Goal: Answer question/provide support: Share knowledge or assist other users

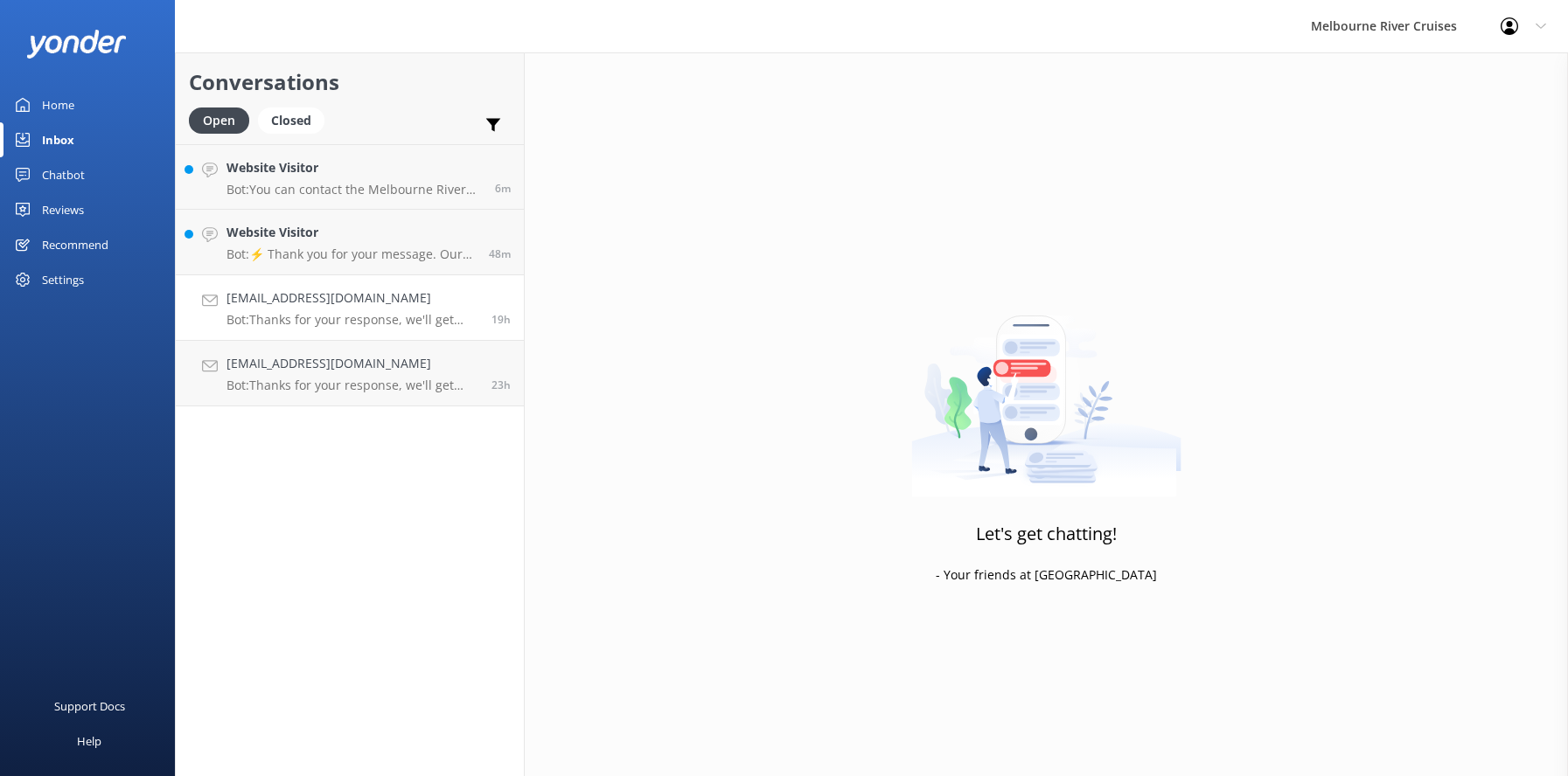
click at [283, 302] on h4 "[EMAIL_ADDRESS][DOMAIN_NAME]" at bounding box center [352, 298] width 251 height 19
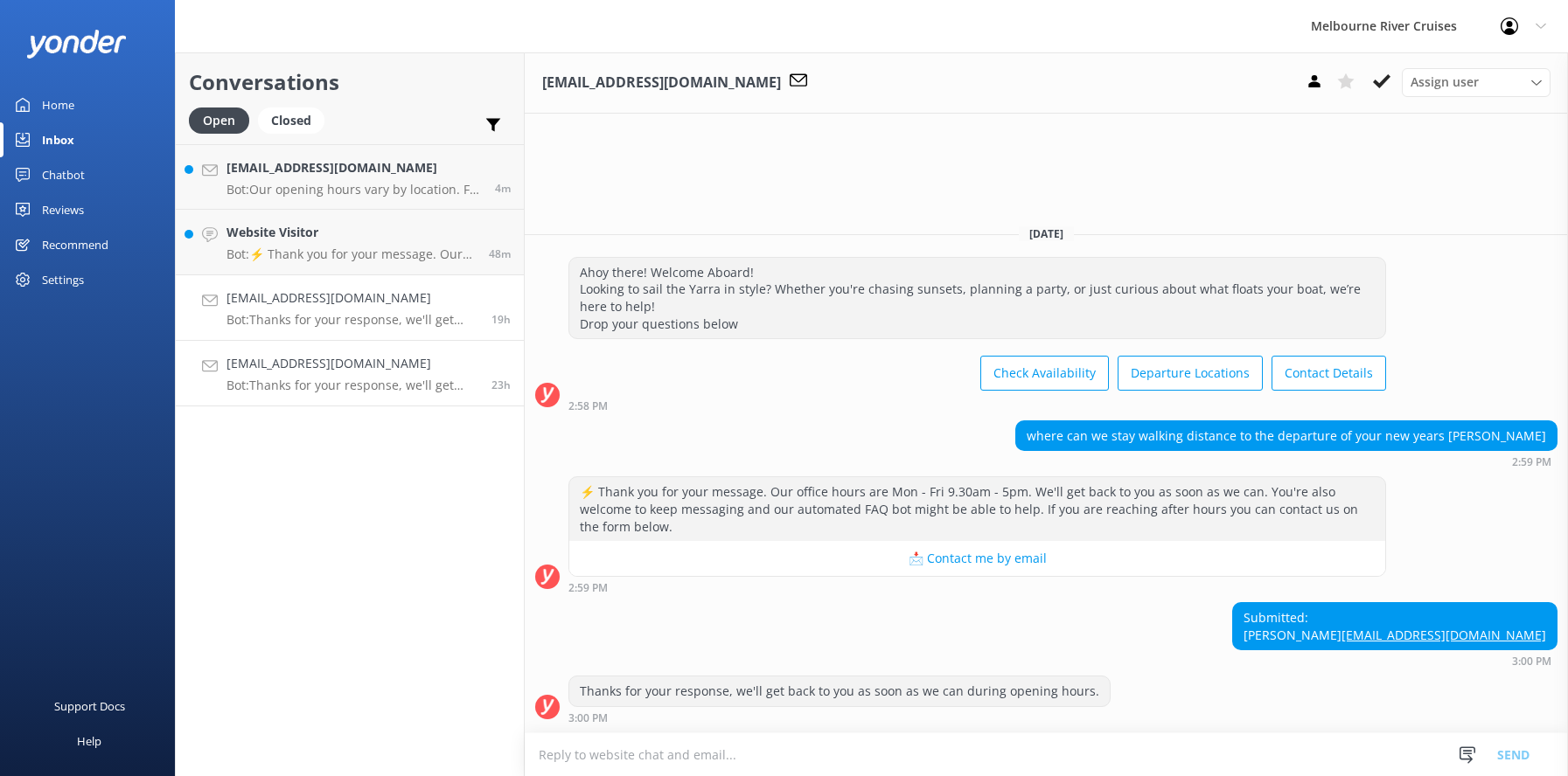
click at [303, 374] on div "[EMAIL_ADDRESS][DOMAIN_NAME] Bot: Thanks for your response, we'll get back to y…" at bounding box center [352, 373] width 251 height 39
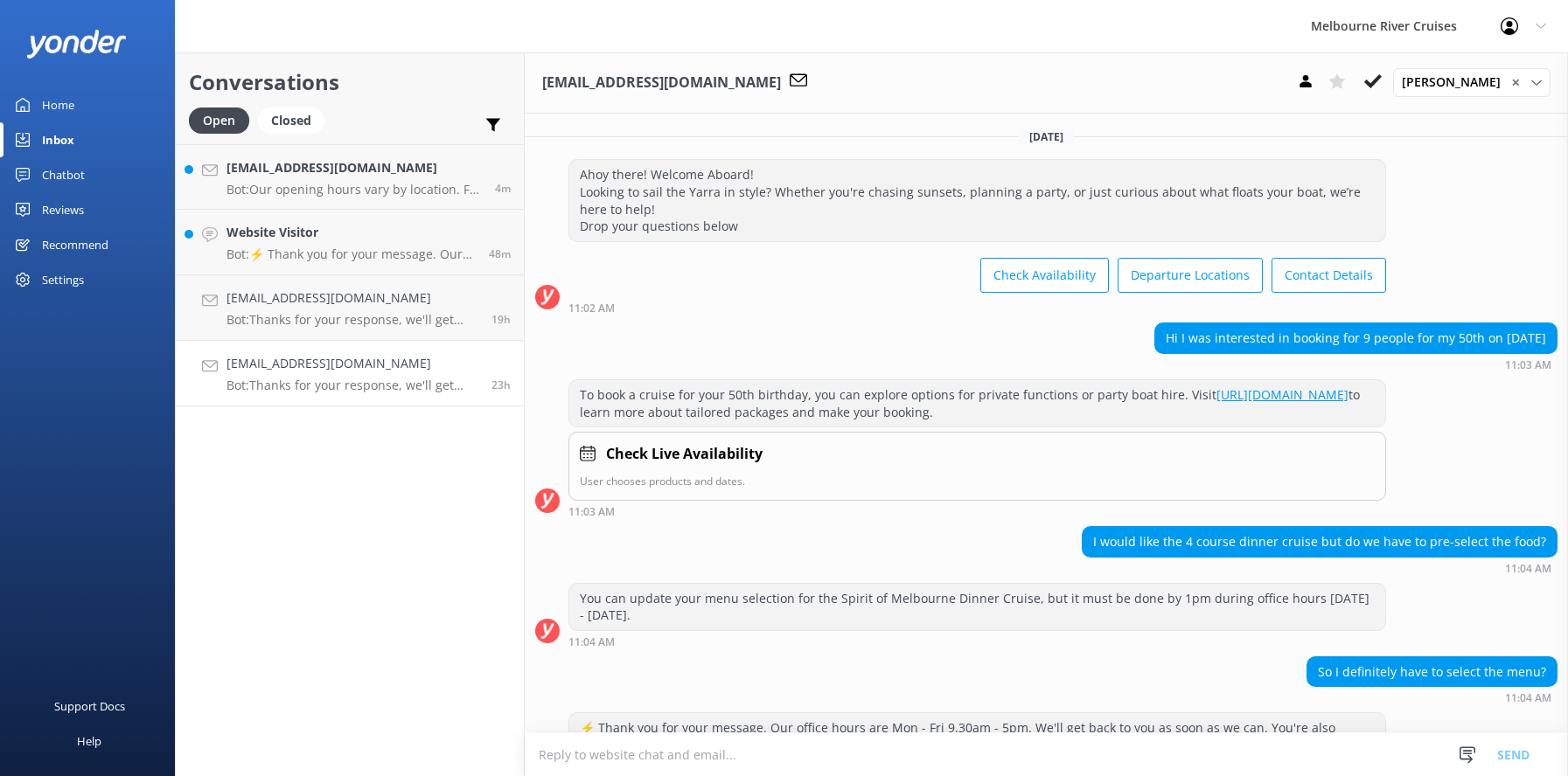
scroll to position [309, 0]
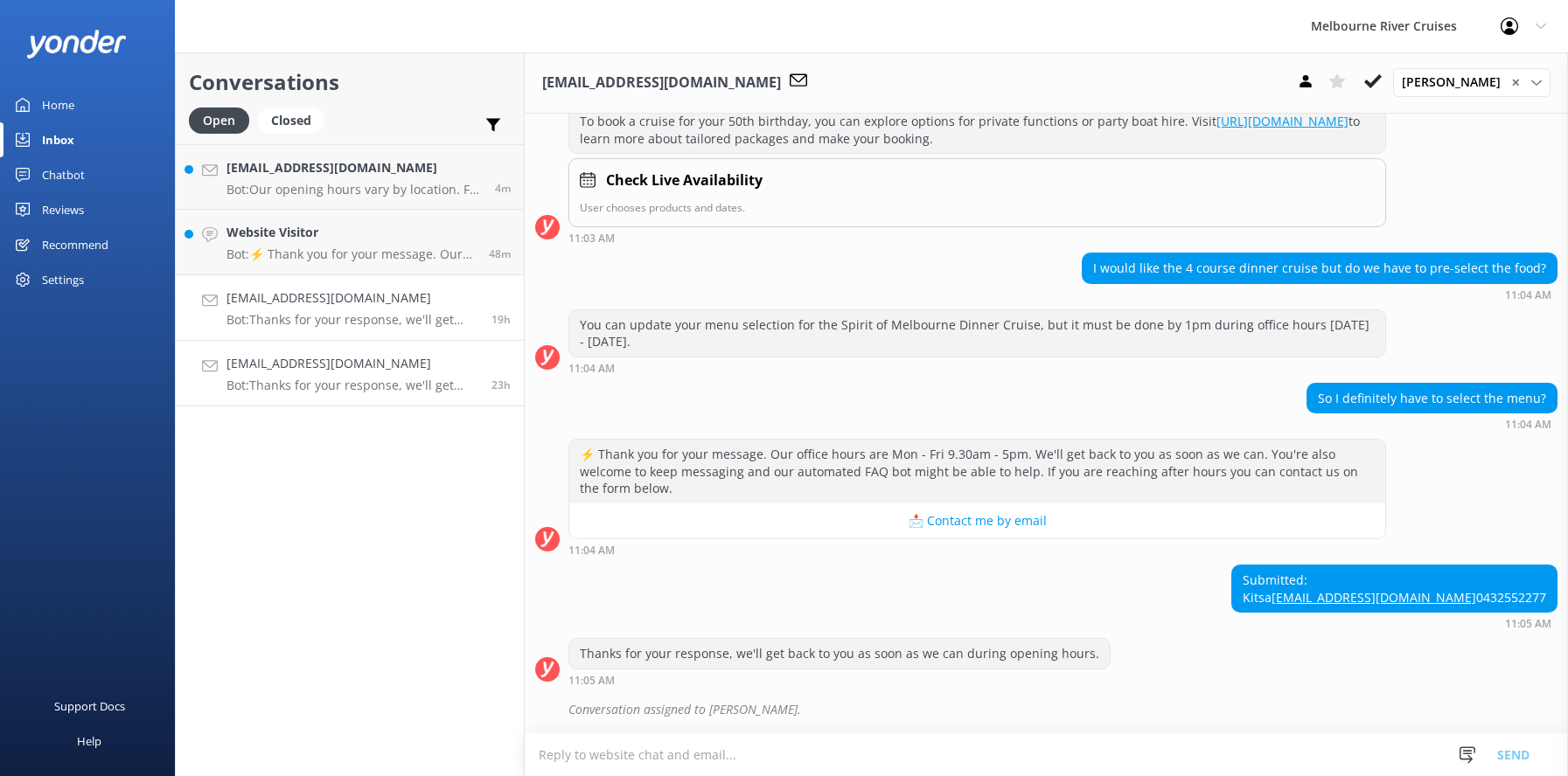
click at [288, 304] on h4 "[EMAIL_ADDRESS][DOMAIN_NAME]" at bounding box center [352, 298] width 251 height 19
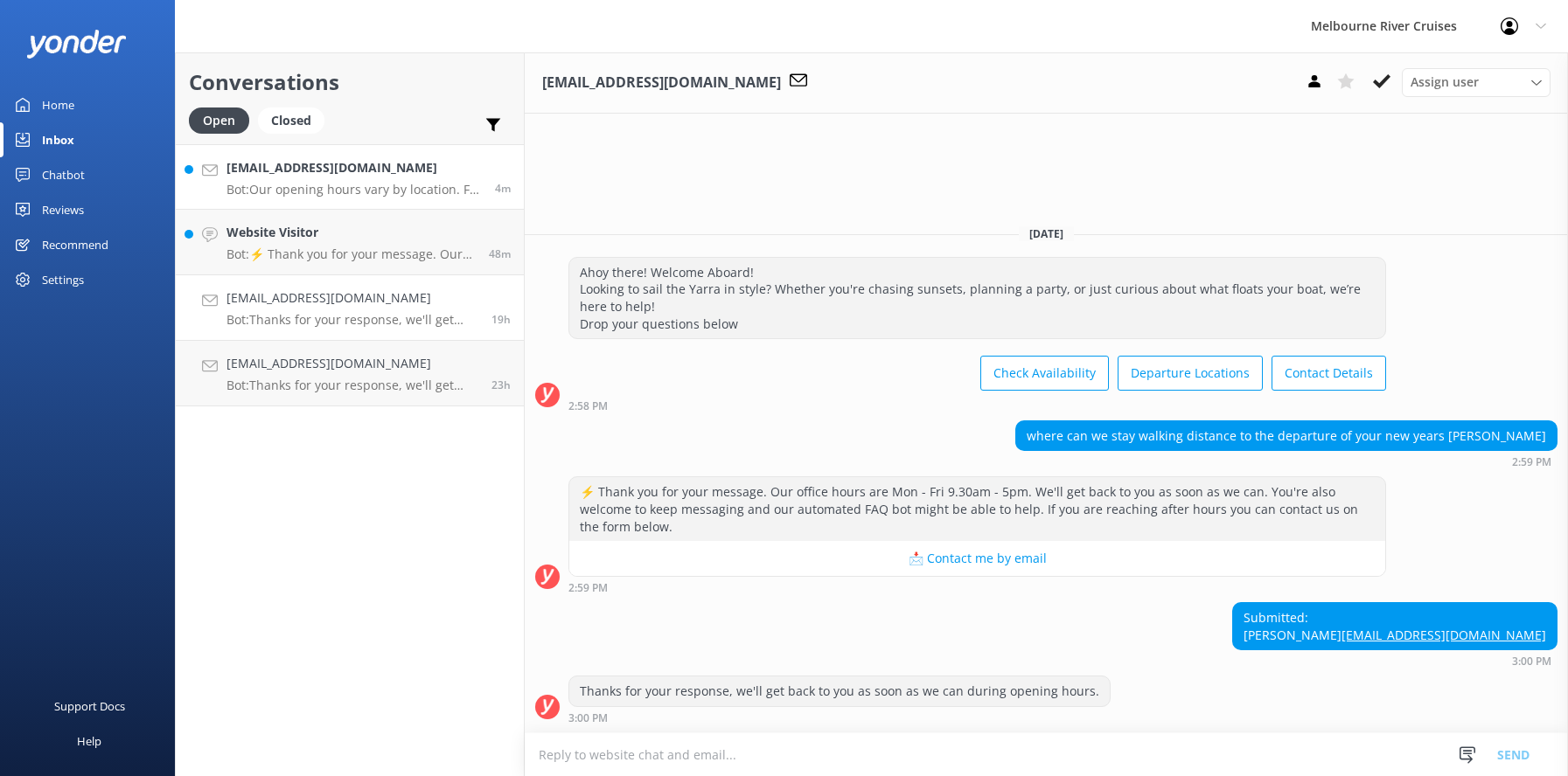
click at [300, 166] on h4 "[EMAIL_ADDRESS][DOMAIN_NAME]" at bounding box center [354, 167] width 255 height 19
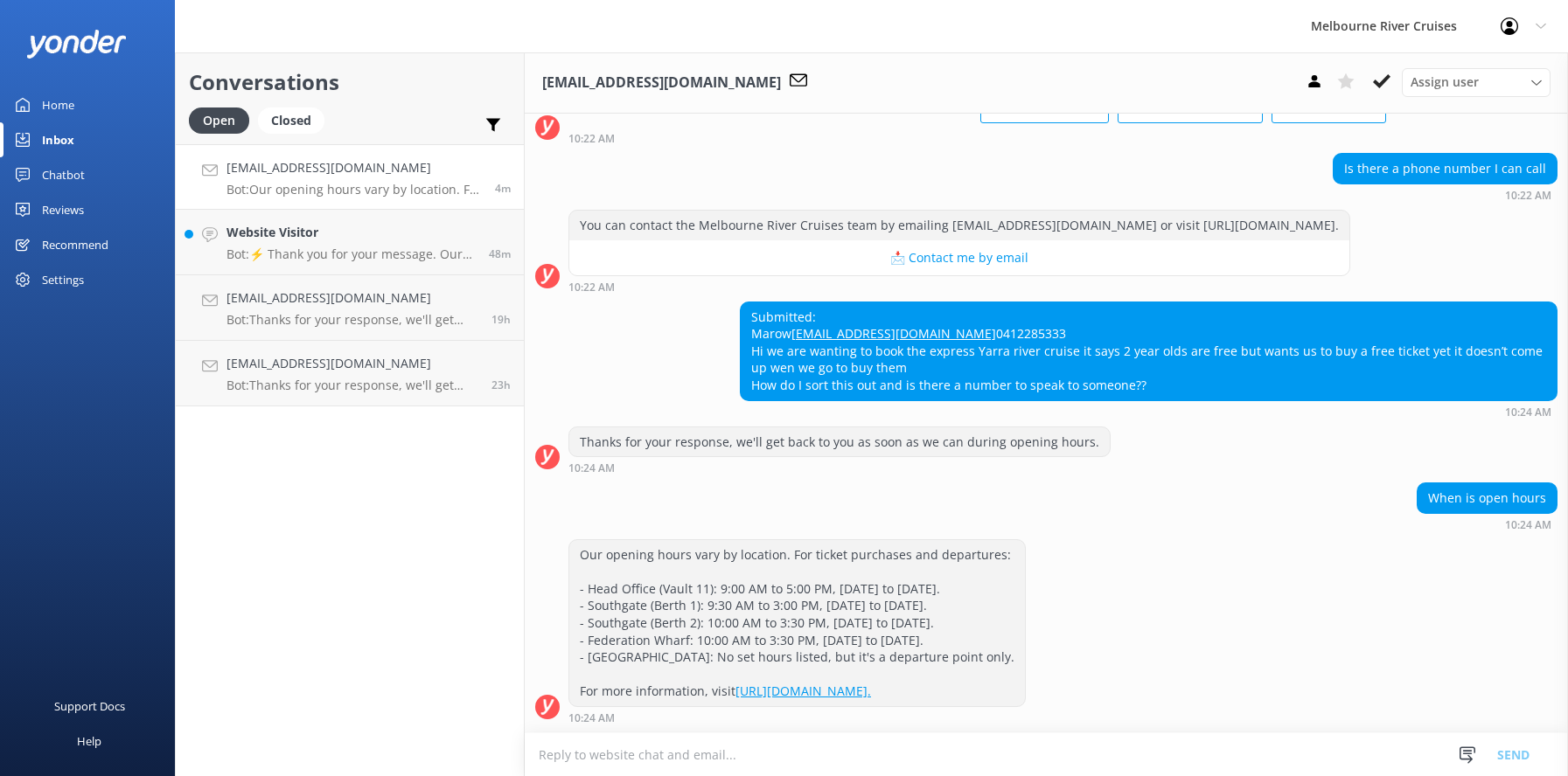
scroll to position [221, 0]
click at [1533, 82] on icon at bounding box center [1536, 83] width 11 height 11
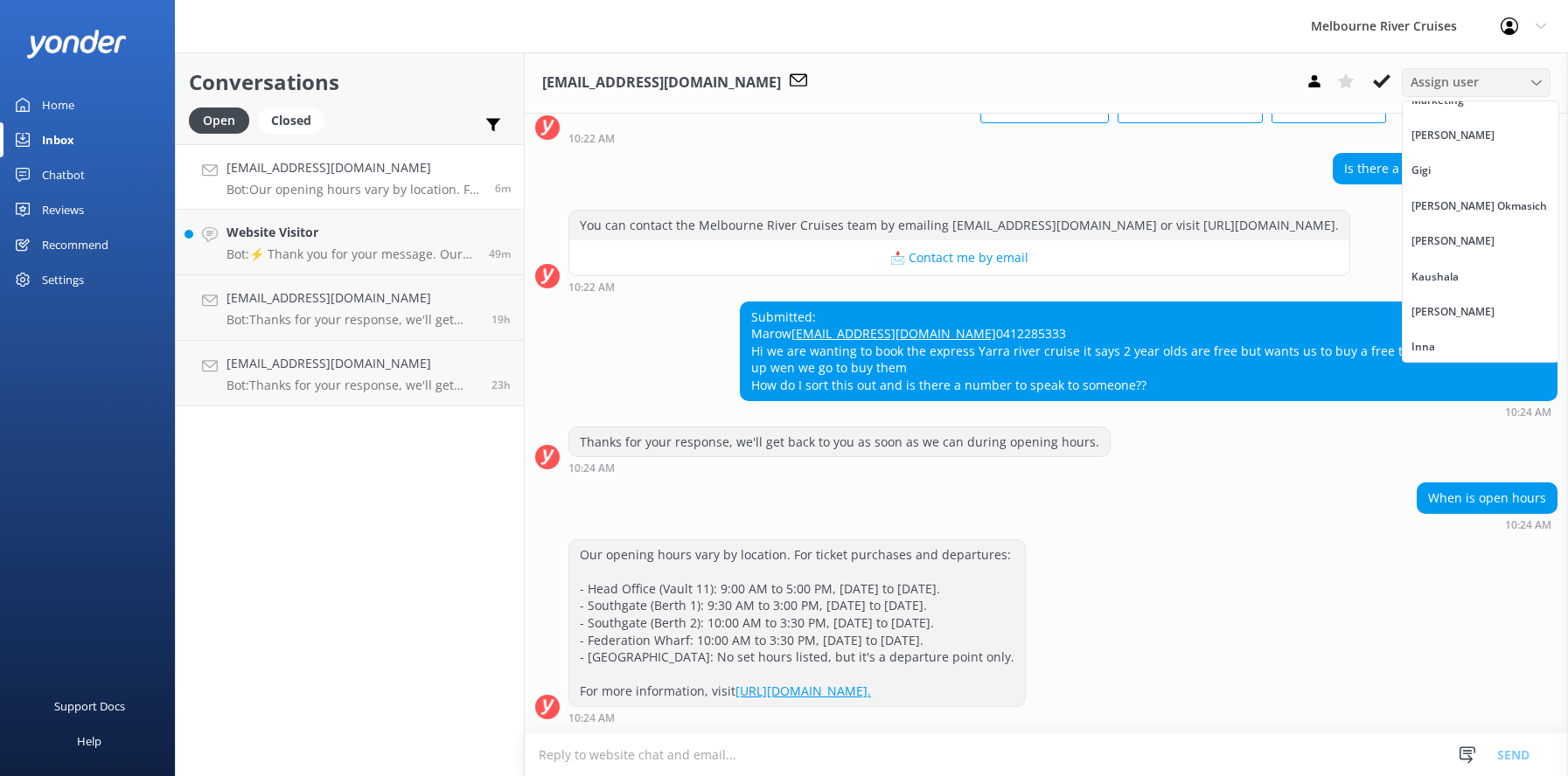
scroll to position [22, 0]
click at [1429, 343] on div "Inna" at bounding box center [1423, 343] width 24 height 18
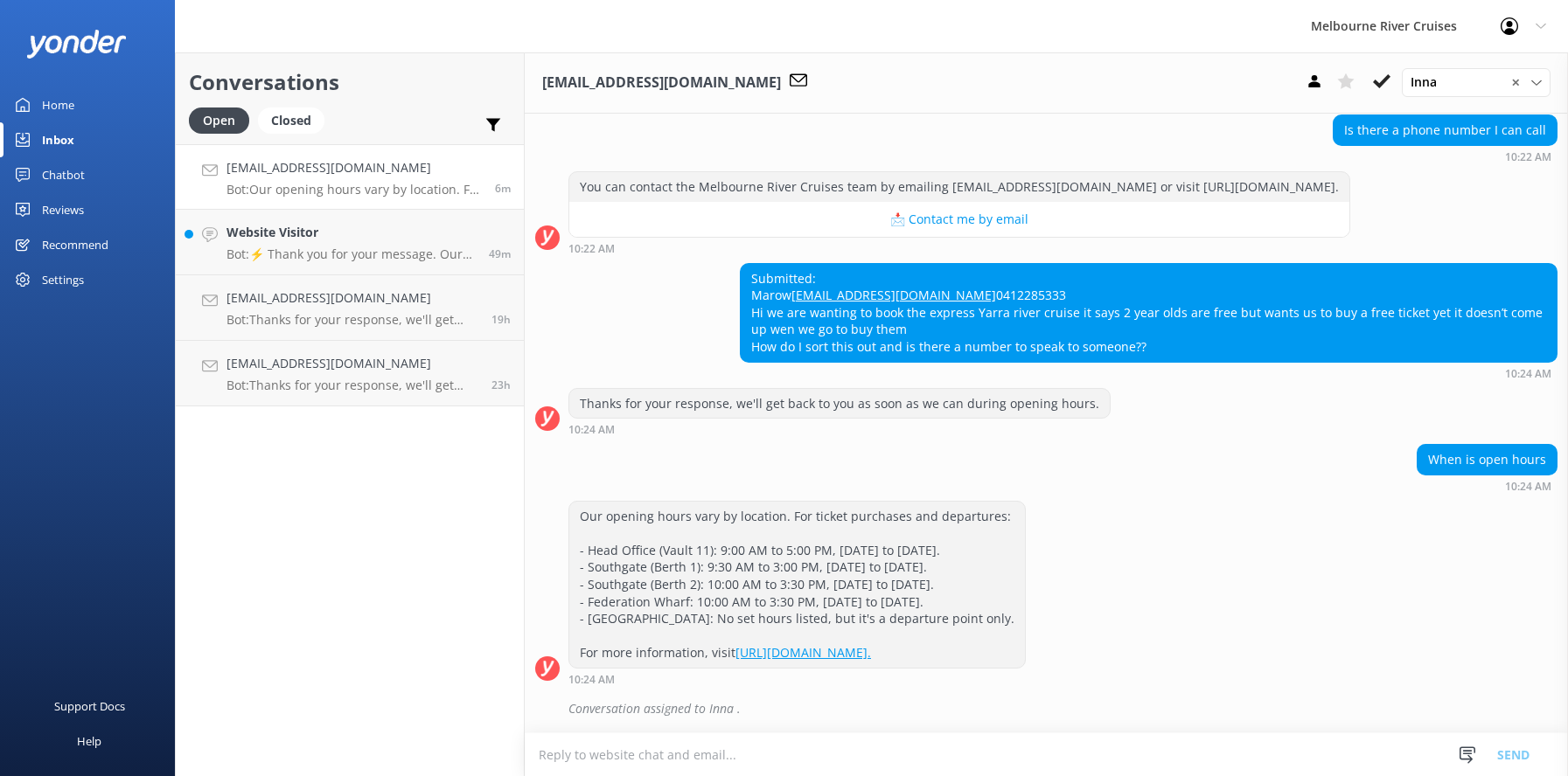
scroll to position [258, 0]
click at [337, 252] on p "Bot: ⚡ Thank you for your message. Our office hours are Mon - Fri 9.30am - 5pm.…" at bounding box center [351, 254] width 249 height 16
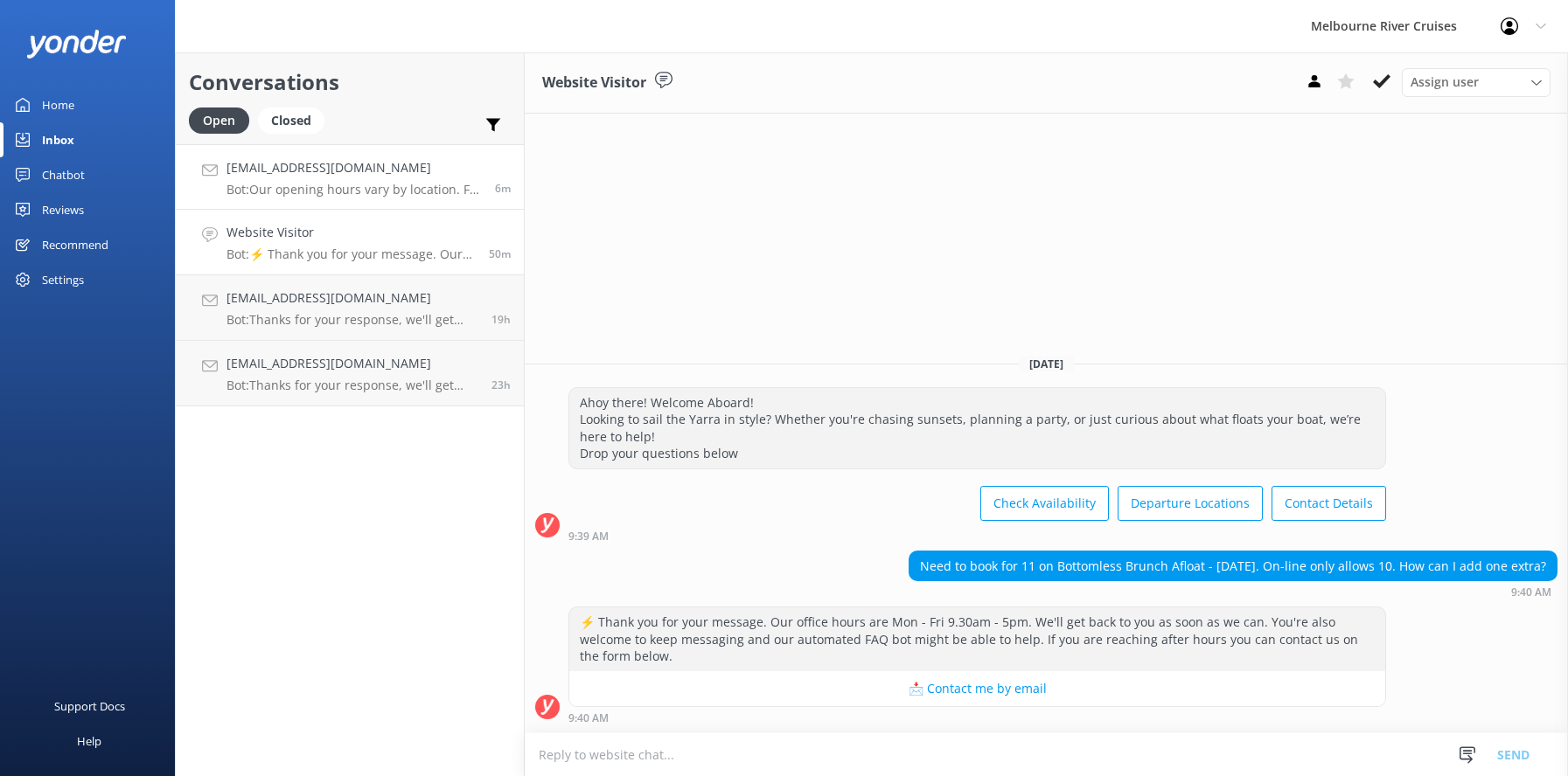
click at [291, 176] on h4 "[EMAIL_ADDRESS][DOMAIN_NAME]" at bounding box center [354, 167] width 255 height 19
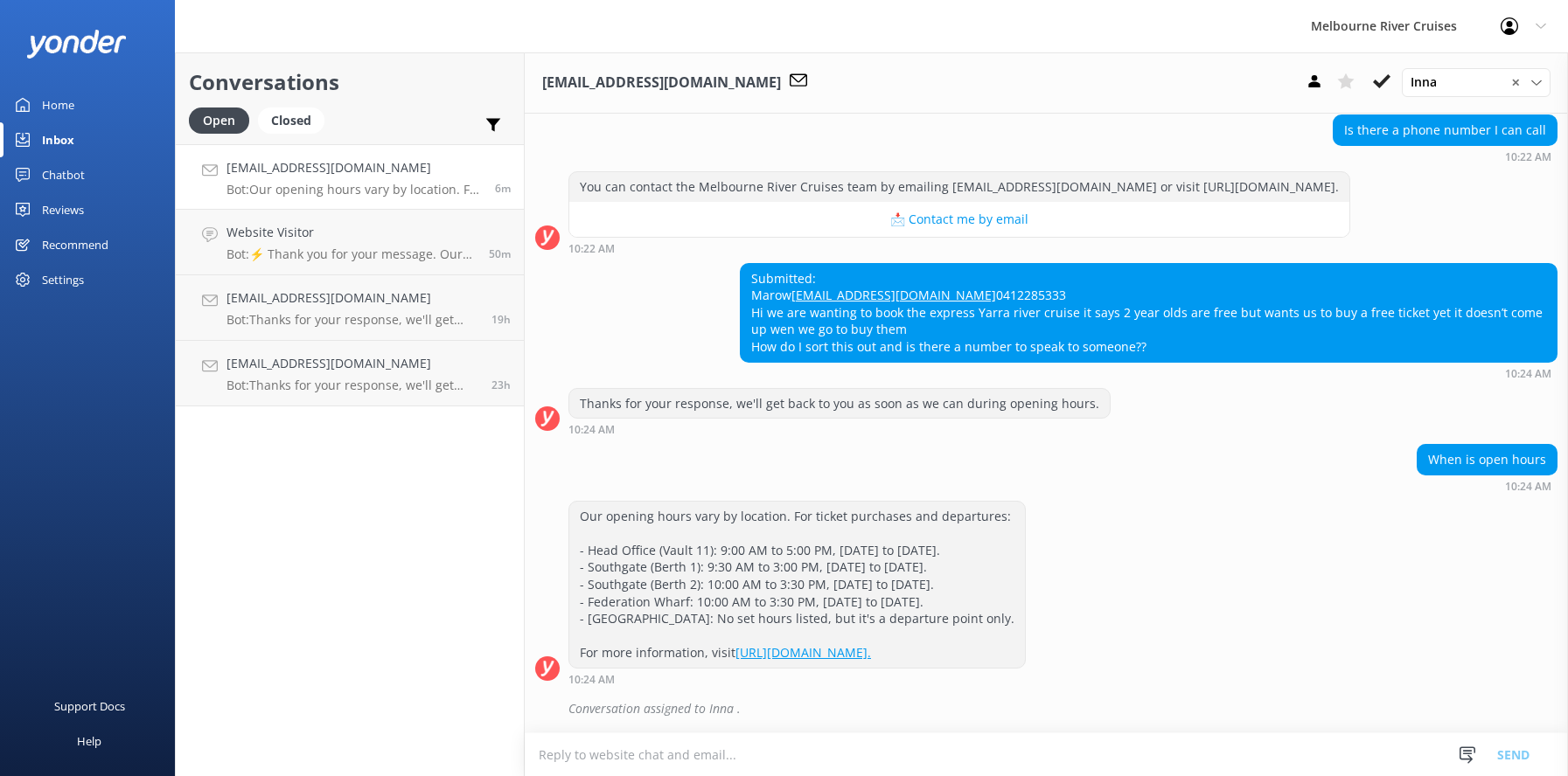
scroll to position [258, 0]
drag, startPoint x: 931, startPoint y: 276, endPoint x: 744, endPoint y: 278, distance: 187.0
click at [744, 278] on div "Submitted: Marow [EMAIL_ADDRESS][DOMAIN_NAME] 0412285333 Hi we are wanting to b…" at bounding box center [1148, 313] width 816 height 98
copy link "[EMAIL_ADDRESS][DOMAIN_NAME]"
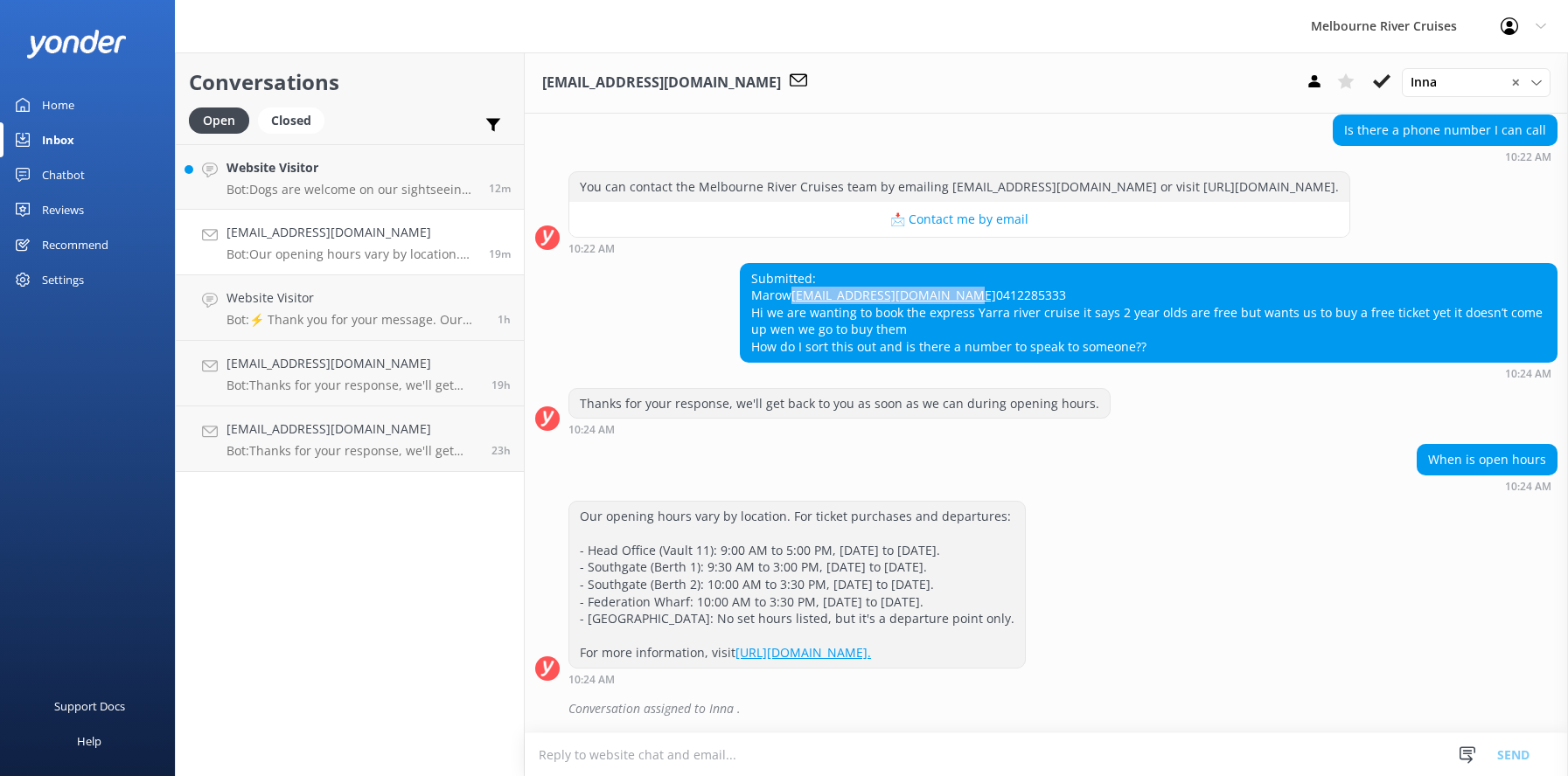
click at [293, 247] on p "Bot: Our opening hours vary by location. For ticket purchases and departures: -…" at bounding box center [351, 254] width 249 height 16
click at [283, 181] on div "Website Visitor Bot: Dogs are welcome on our sightseeing cruise! We just ask th…" at bounding box center [351, 177] width 249 height 38
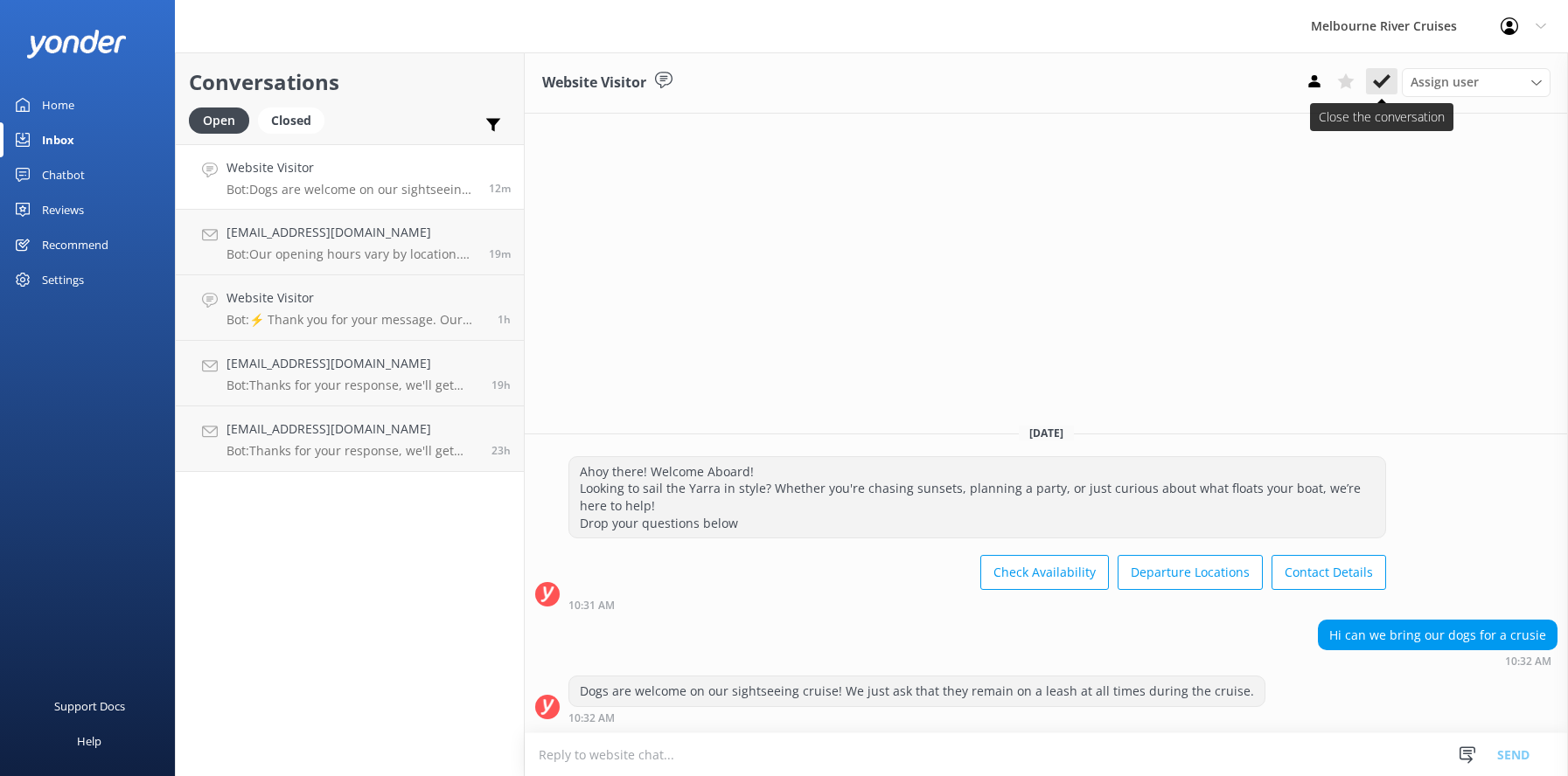
click at [1381, 82] on use at bounding box center [1382, 81] width 18 height 14
